Goal: Information Seeking & Learning: Learn about a topic

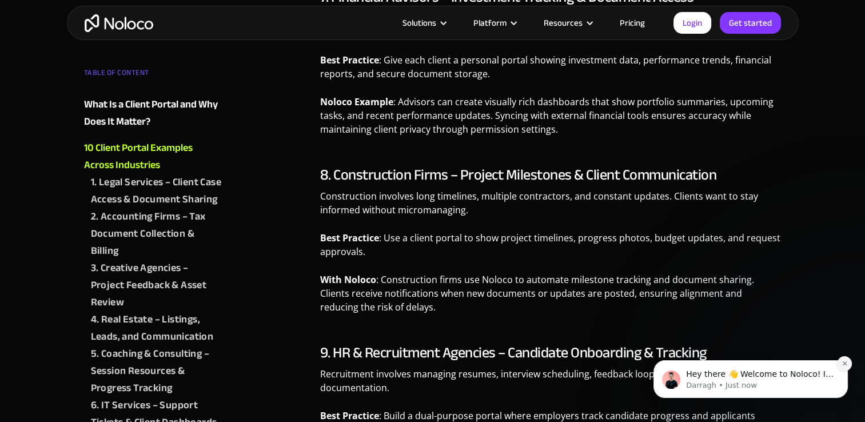
click at [844, 363] on icon "Dismiss notification" at bounding box center [845, 364] width 4 height 4
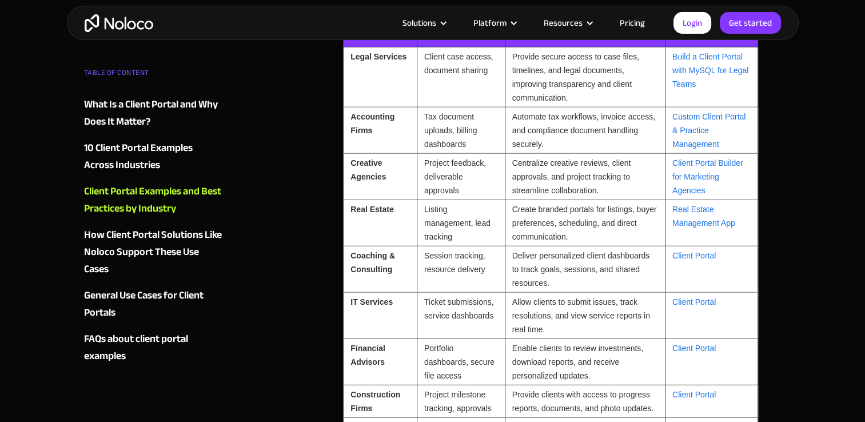
scroll to position [3146, 0]
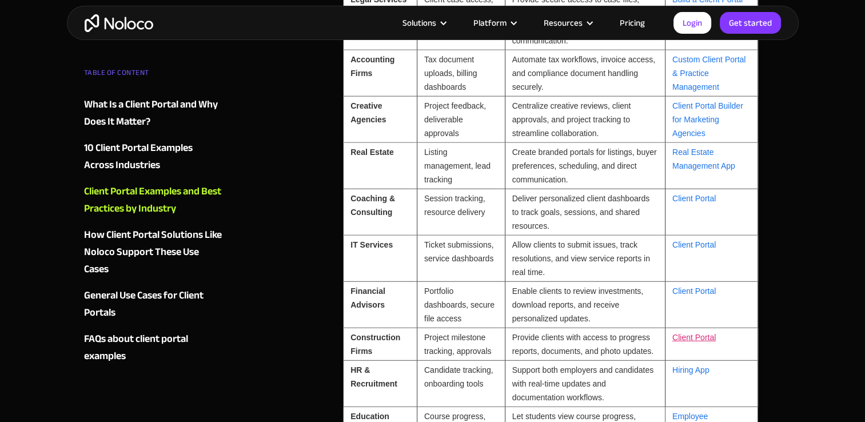
click at [682, 335] on link "Client Portal" at bounding box center [694, 337] width 43 height 9
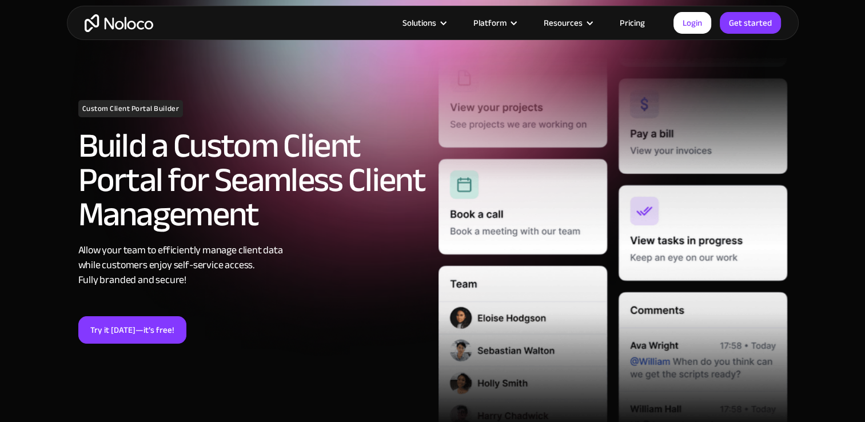
scroll to position [114, 0]
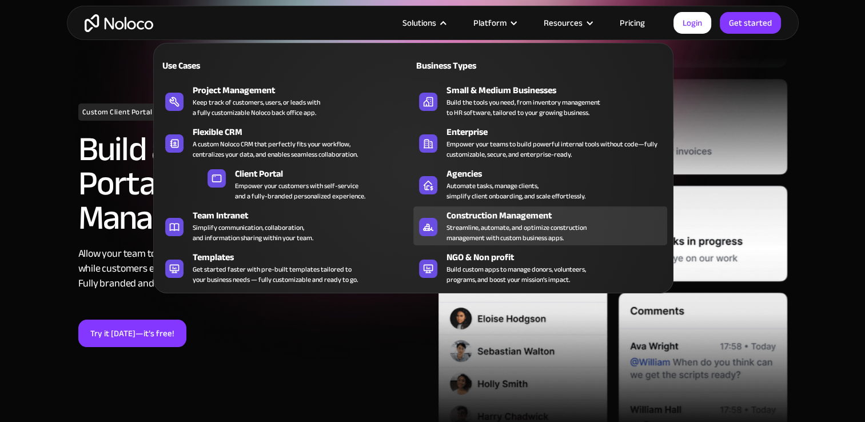
click at [503, 215] on div "Construction Management" at bounding box center [560, 216] width 226 height 14
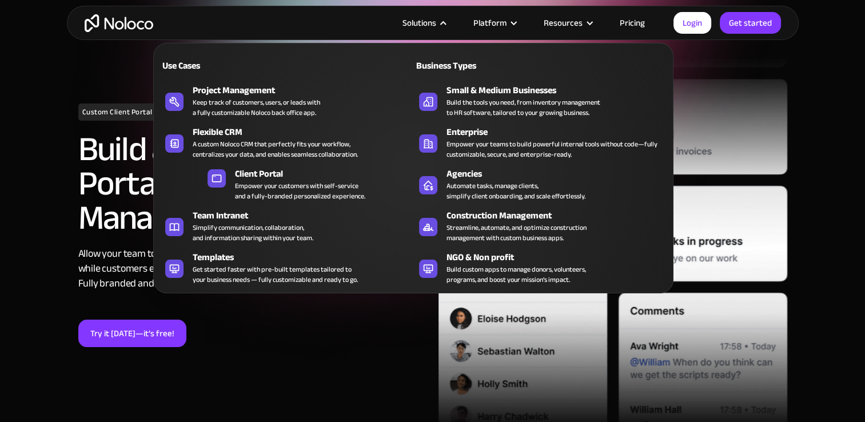
click at [425, 22] on div "Solutions" at bounding box center [420, 22] width 34 height 15
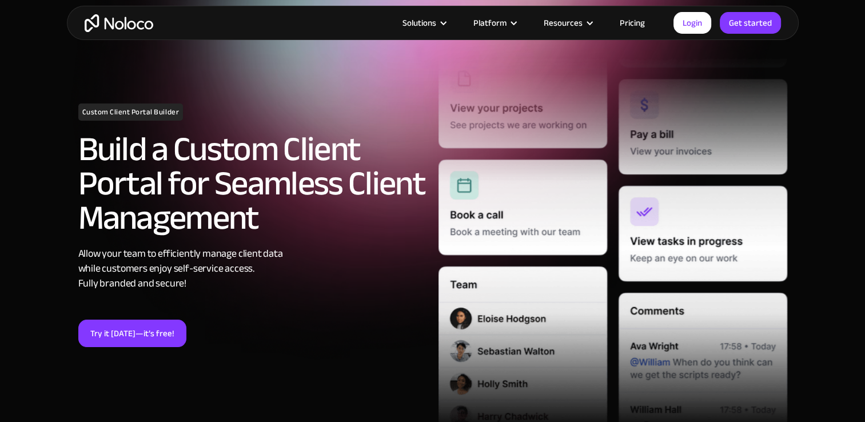
click at [423, 22] on div "Solutions" at bounding box center [420, 22] width 34 height 15
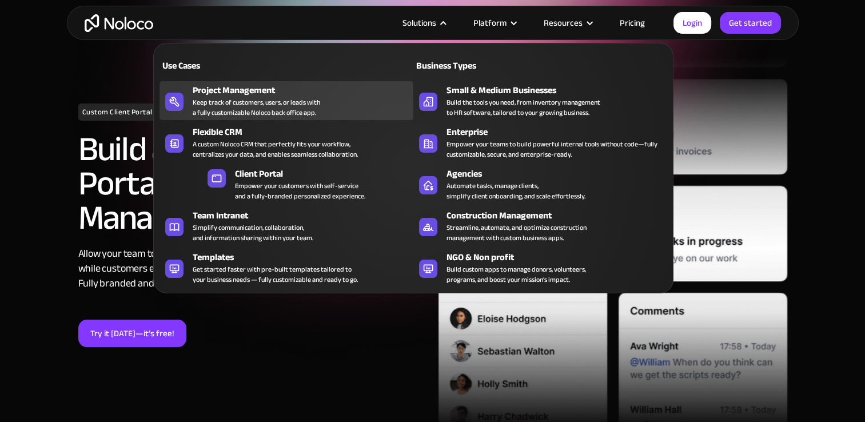
click at [247, 95] on div "Project Management" at bounding box center [306, 91] width 226 height 14
